Goal: Transaction & Acquisition: Download file/media

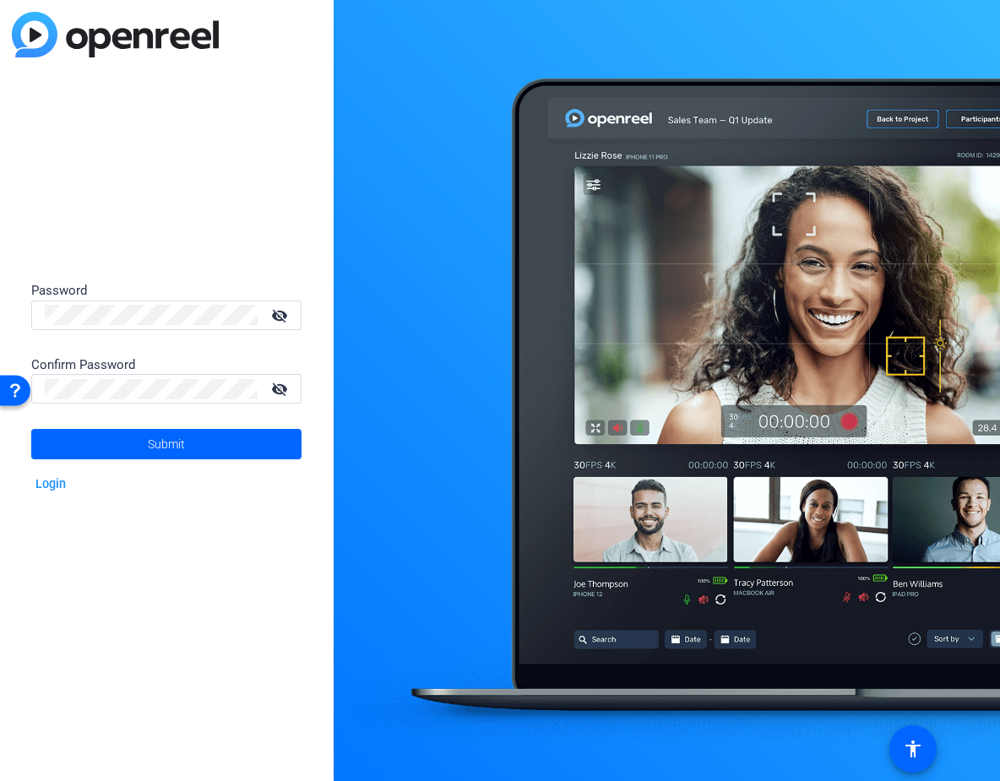
click at [284, 313] on mat-icon "visibility_off" at bounding box center [281, 315] width 41 height 24
click at [277, 390] on mat-icon "visibility_off" at bounding box center [281, 389] width 41 height 24
click at [192, 443] on span at bounding box center [166, 444] width 270 height 41
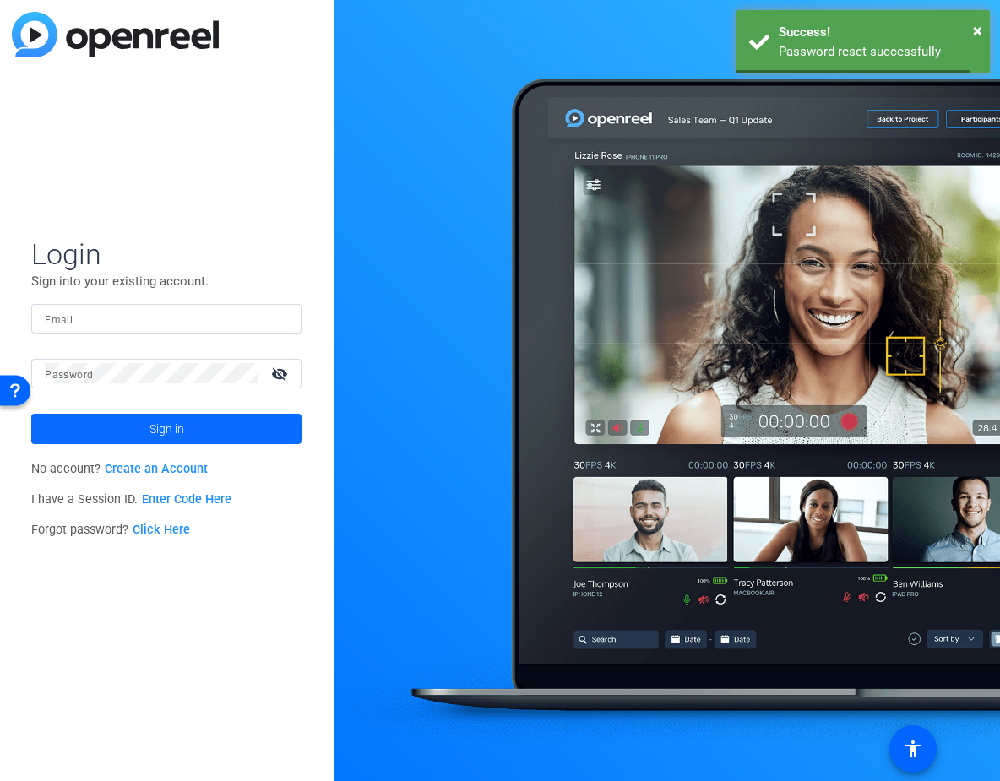
type input "[PERSON_NAME][EMAIL_ADDRESS][PERSON_NAME][DOMAIN_NAME]"
click at [161, 435] on span "Sign in" at bounding box center [167, 429] width 35 height 42
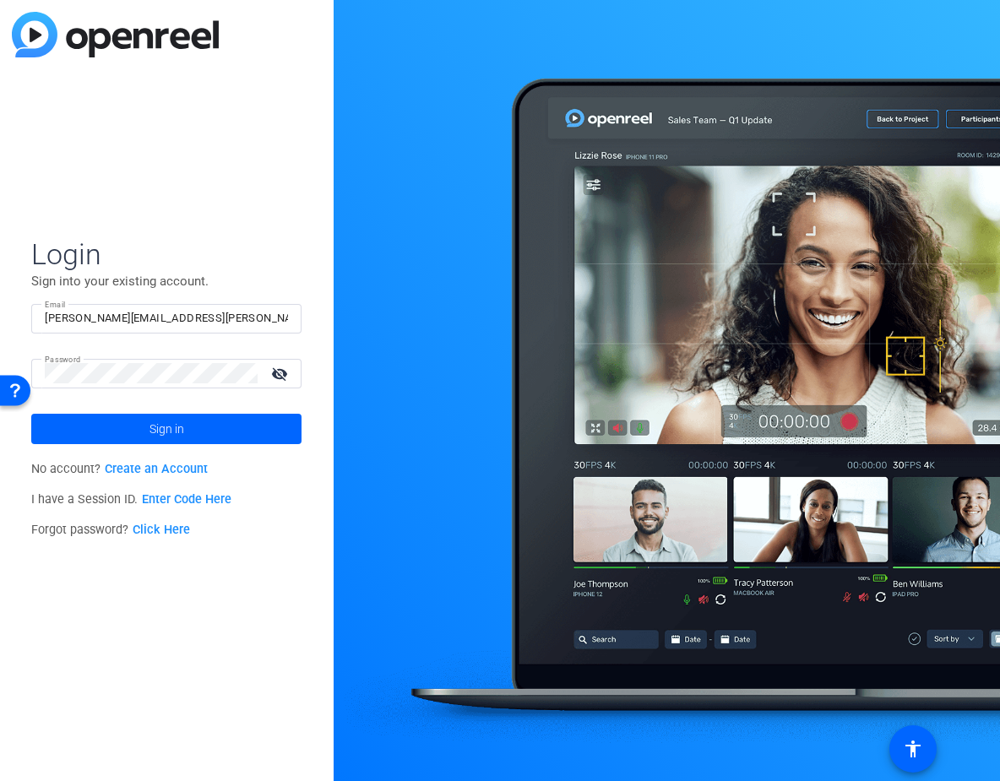
click at [284, 376] on mat-icon "visibility_off" at bounding box center [281, 374] width 41 height 24
click at [157, 430] on span "Sign in" at bounding box center [167, 429] width 35 height 42
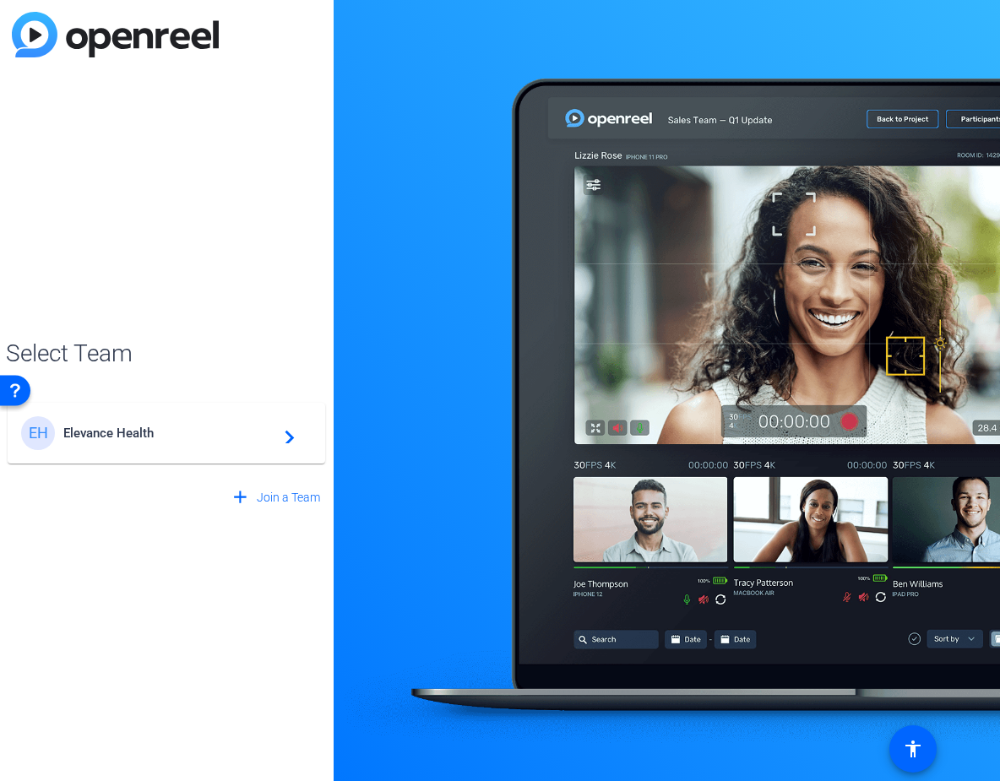
click at [157, 430] on span "Elevance Health" at bounding box center [168, 433] width 211 height 15
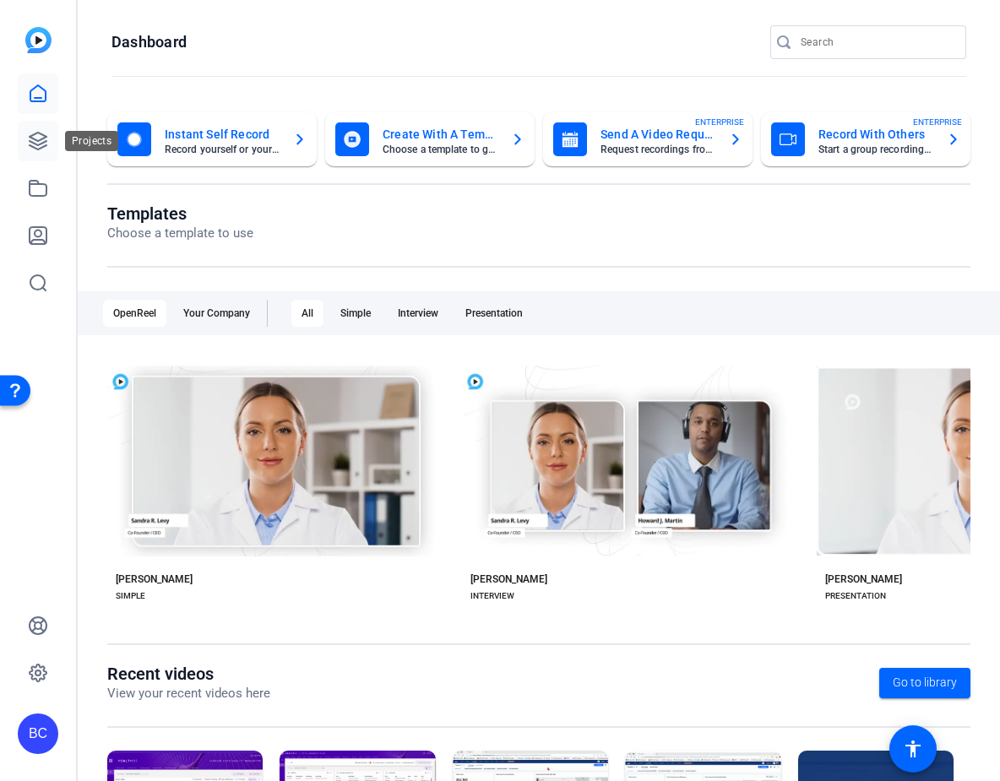
click at [43, 144] on icon at bounding box center [38, 141] width 20 height 20
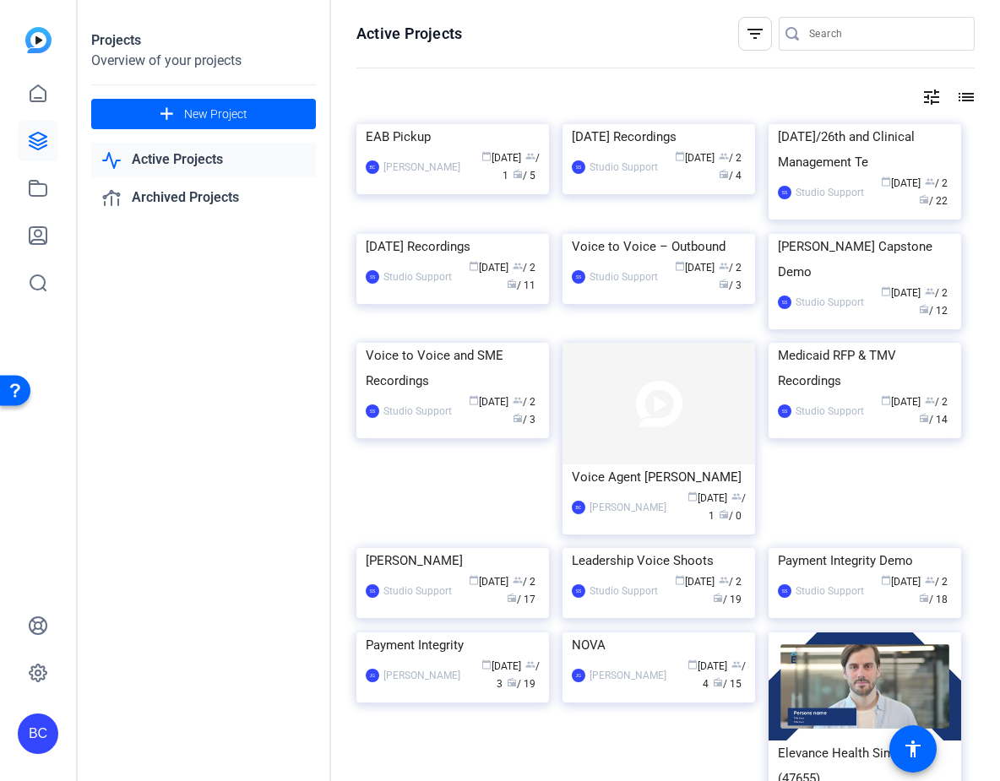
click at [41, 42] on img at bounding box center [38, 40] width 26 height 26
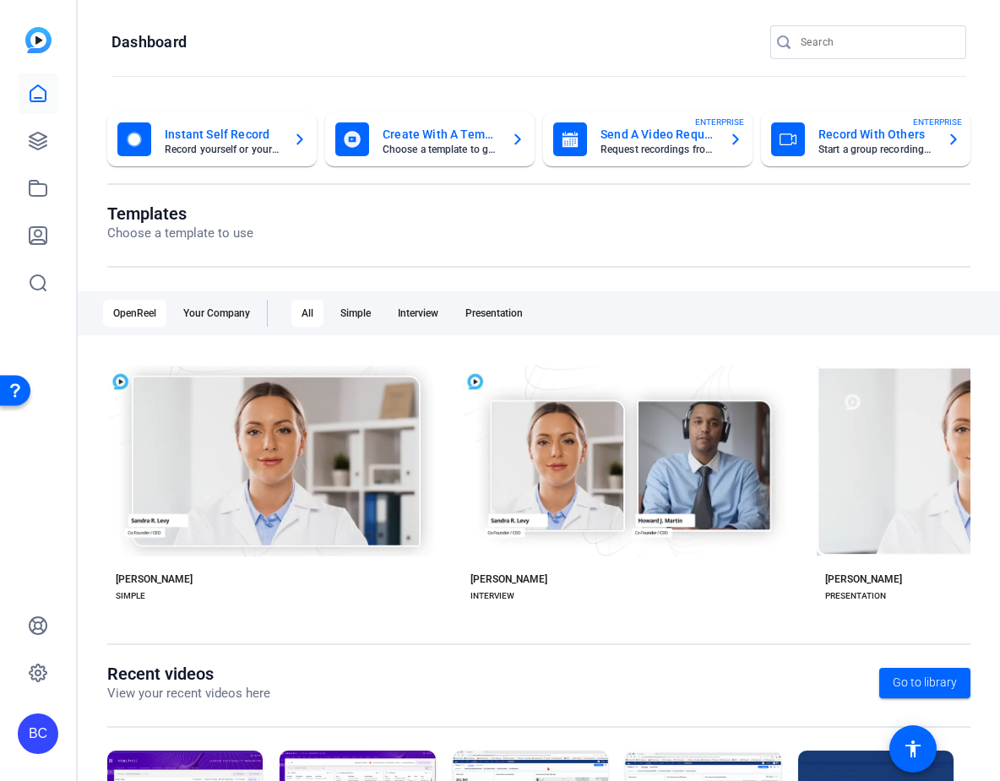
click at [295, 138] on icon "button" at bounding box center [300, 139] width 14 height 20
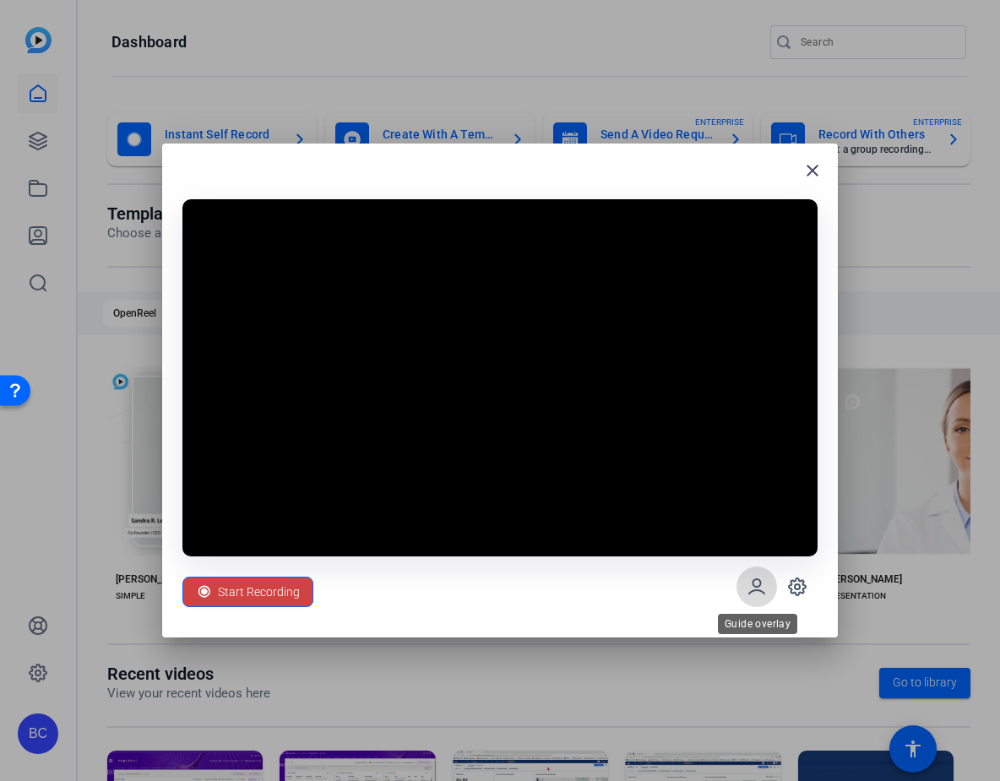
click at [753, 584] on icon at bounding box center [756, 586] width 15 height 14
click at [801, 584] on icon at bounding box center [797, 587] width 20 height 20
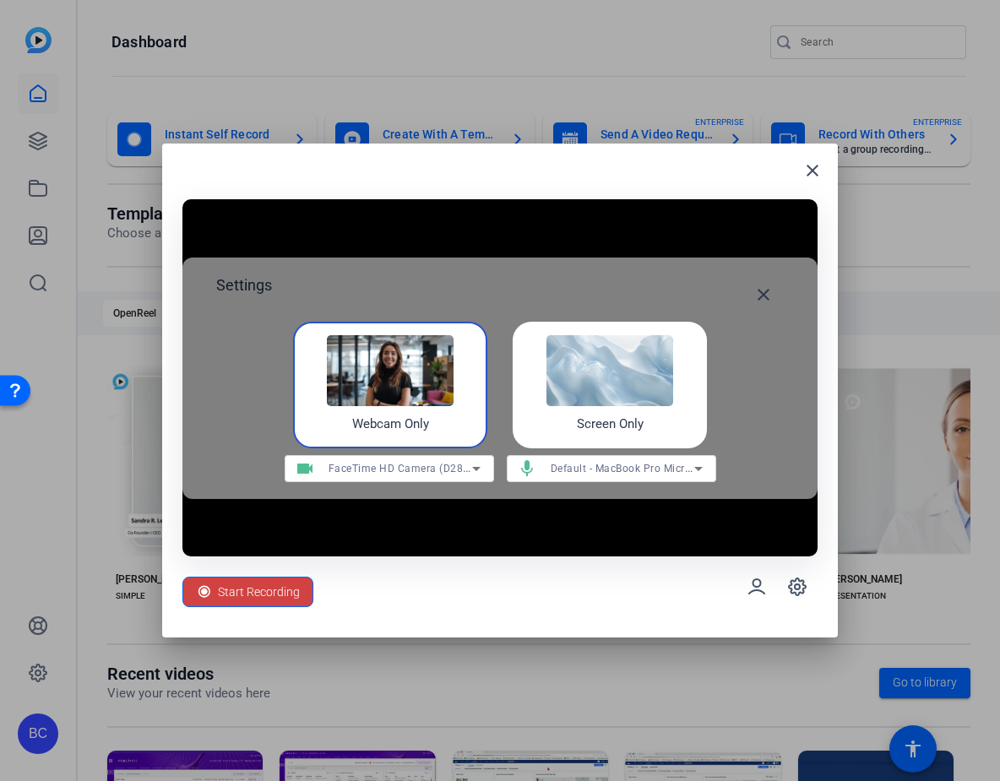
click at [574, 351] on img at bounding box center [610, 370] width 127 height 71
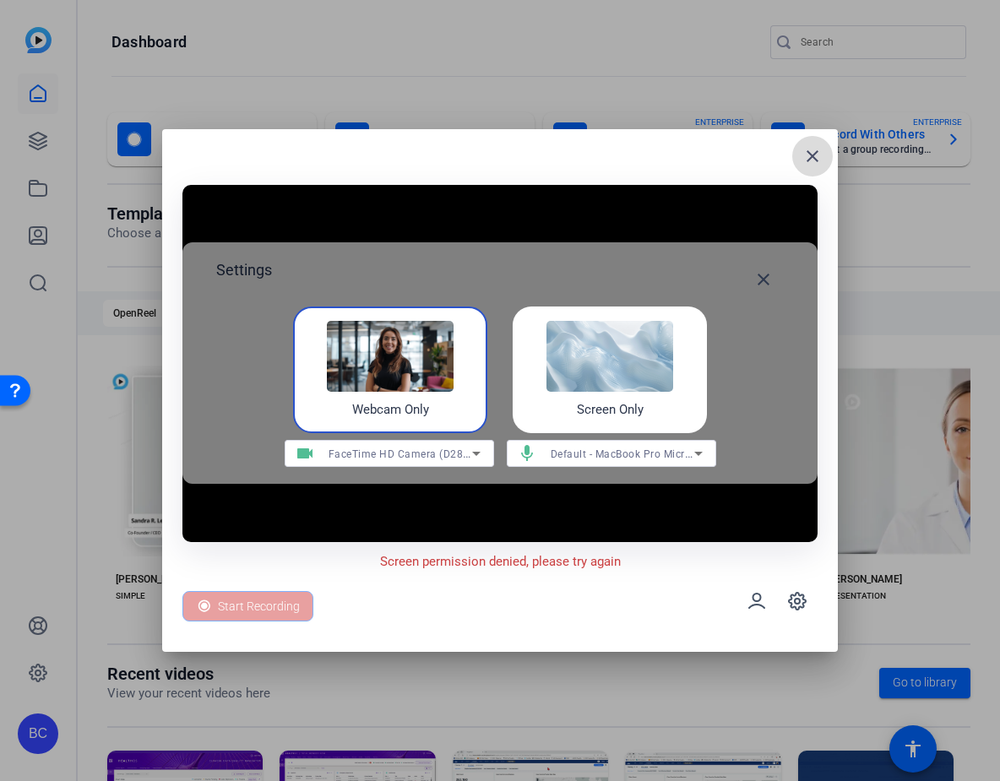
click at [817, 155] on mat-icon "close" at bounding box center [813, 156] width 20 height 20
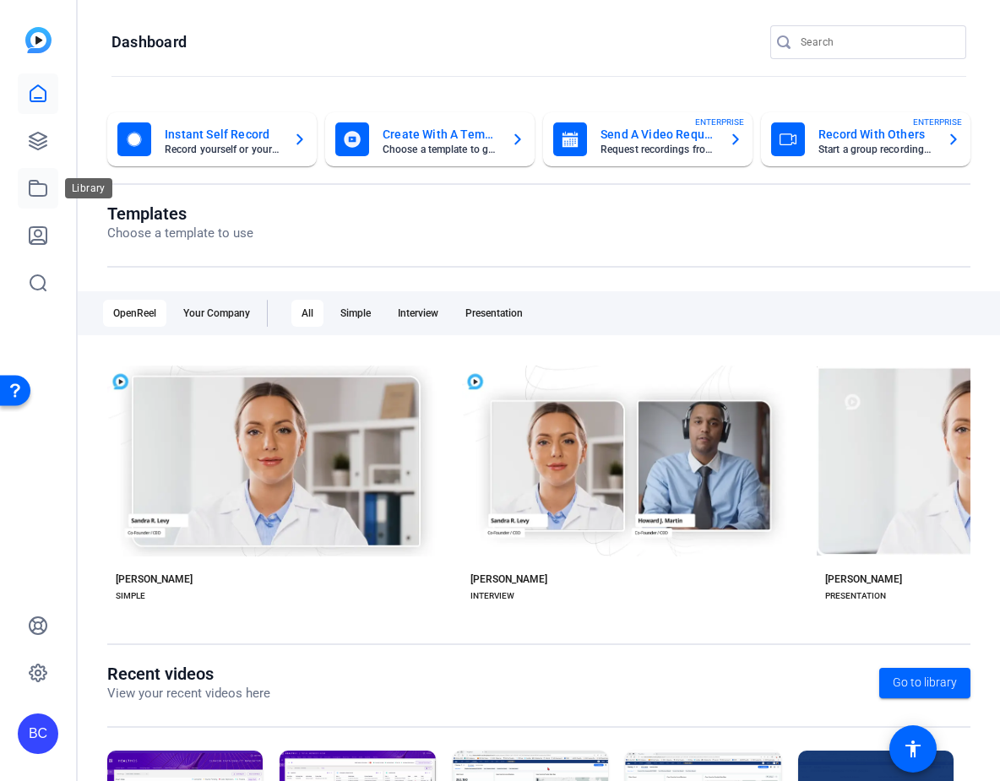
click at [39, 194] on icon at bounding box center [38, 188] width 20 height 20
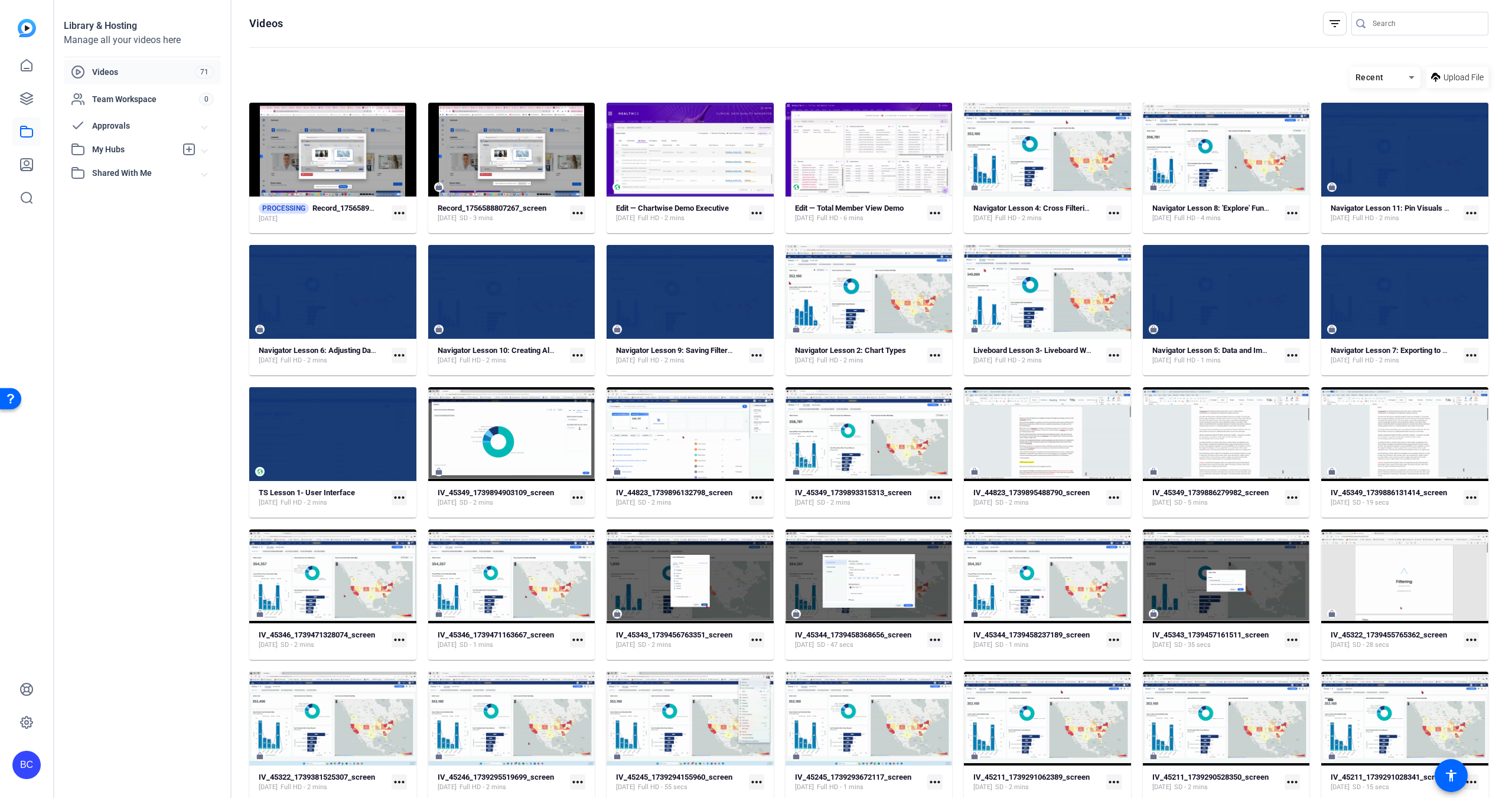
click at [579, 211] on mat-icon "more_horiz" at bounding box center [577, 213] width 15 height 15
click at [592, 230] on span "Download" at bounding box center [616, 231] width 73 height 14
click at [577, 212] on mat-icon "more_horiz" at bounding box center [577, 213] width 15 height 15
click at [593, 228] on span "Download" at bounding box center [616, 231] width 73 height 14
click at [575, 215] on mat-icon "more_horiz" at bounding box center [577, 213] width 15 height 15
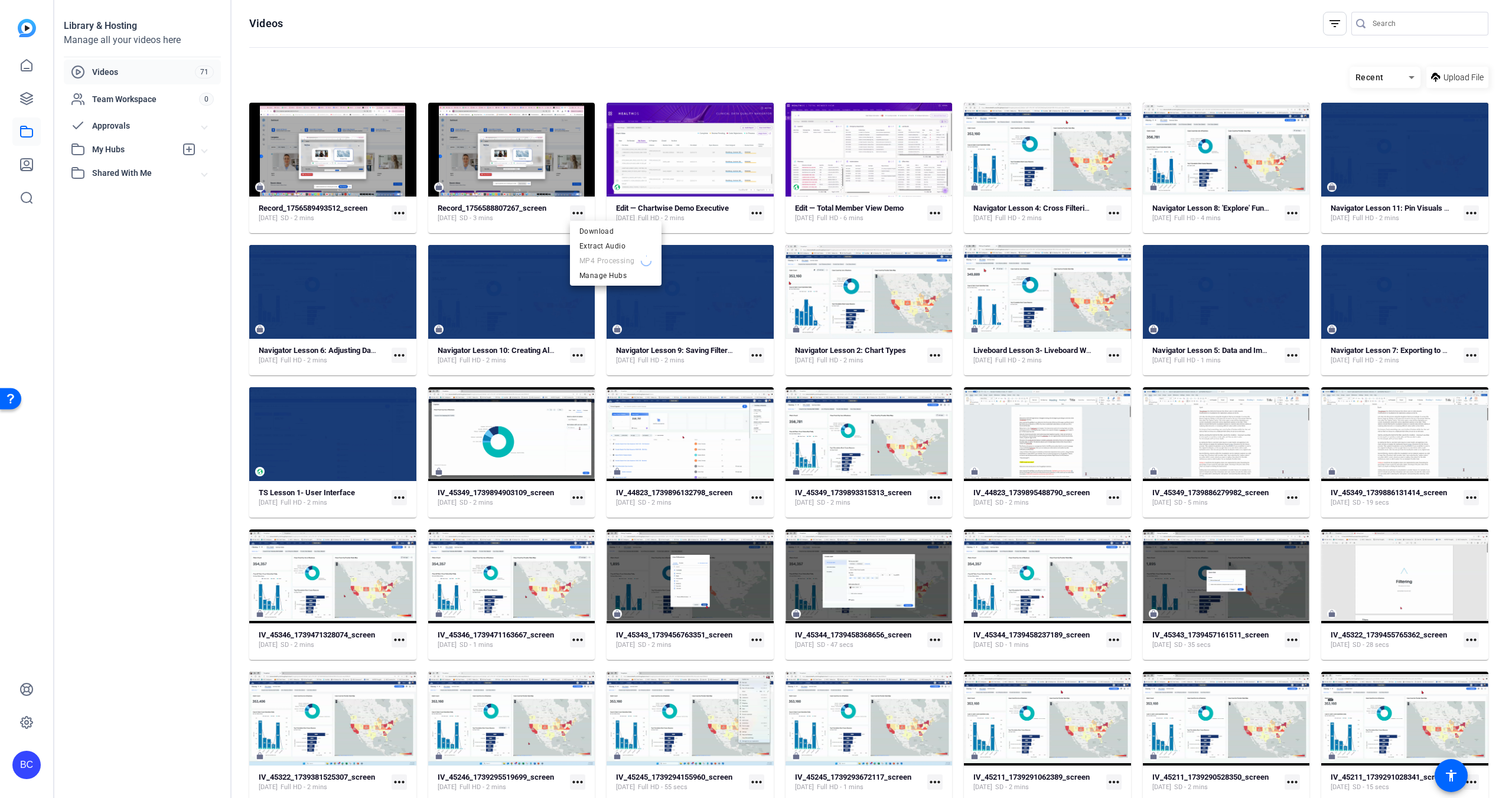
click at [401, 212] on div at bounding box center [756, 399] width 1512 height 798
click at [399, 212] on mat-icon "more_horiz" at bounding box center [399, 213] width 15 height 15
click at [423, 259] on span "Download MP4" at bounding box center [427, 261] width 52 height 14
click at [395, 212] on mat-icon "more_horiz" at bounding box center [399, 213] width 15 height 15
click at [410, 259] on span "Download MP4" at bounding box center [427, 261] width 52 height 14
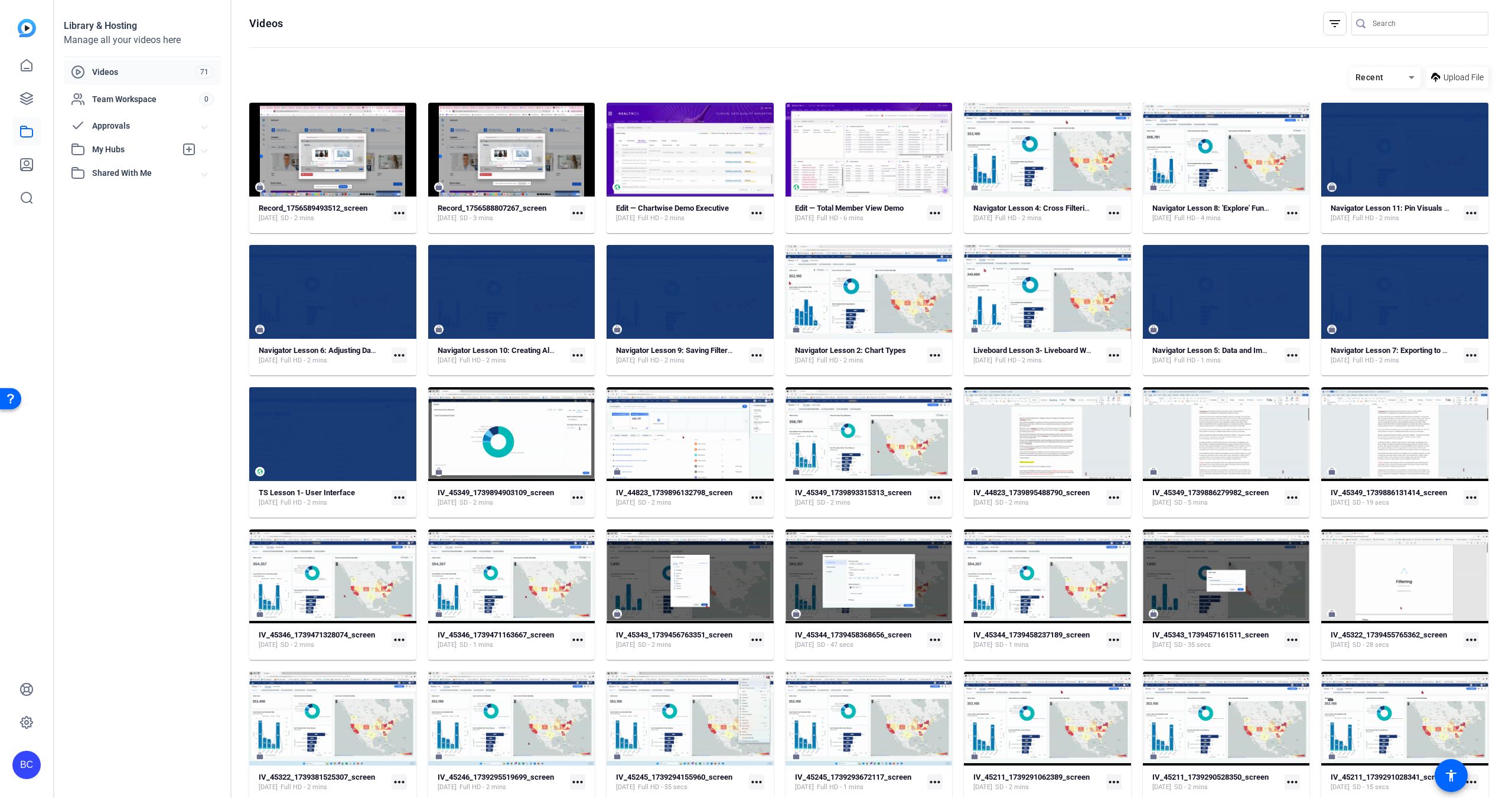
click at [579, 214] on mat-icon "more_horiz" at bounding box center [577, 213] width 15 height 15
click at [607, 259] on span "Download MP4" at bounding box center [605, 261] width 52 height 14
